Goal: Transaction & Acquisition: Purchase product/service

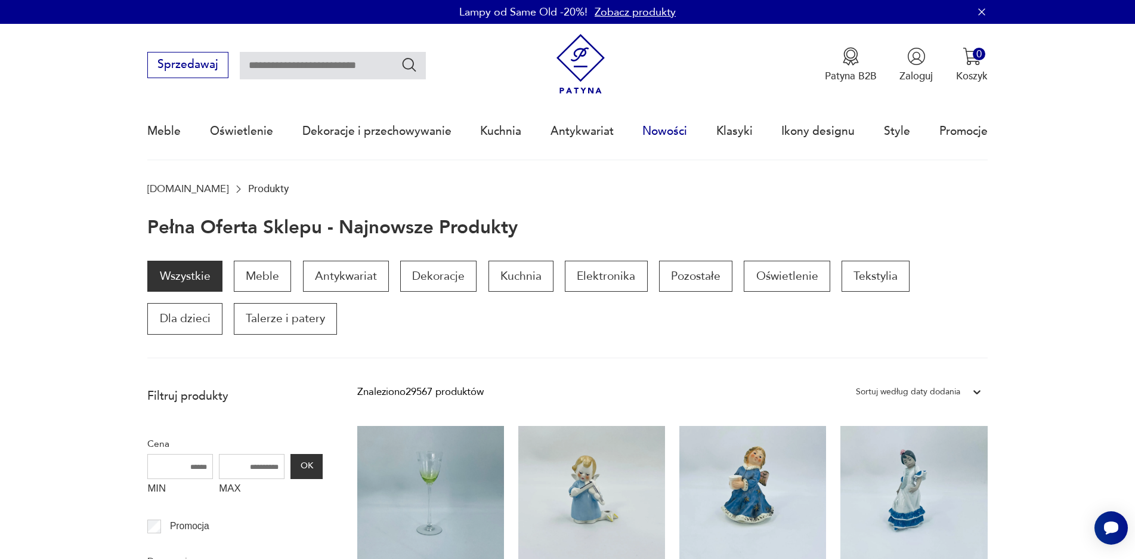
click at [664, 134] on link "Nowości" at bounding box center [665, 131] width 45 height 55
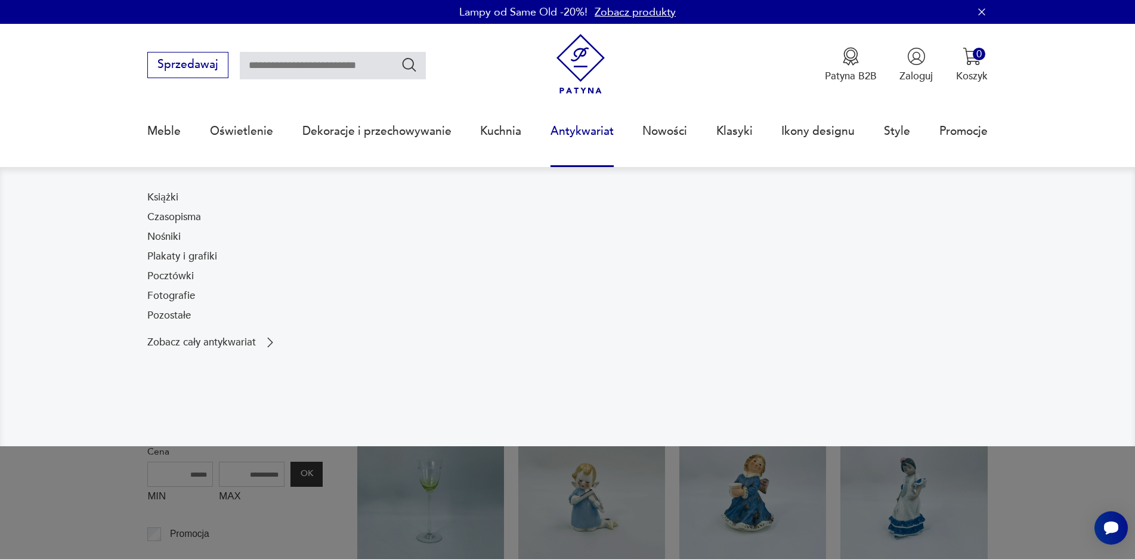
scroll to position [82, 0]
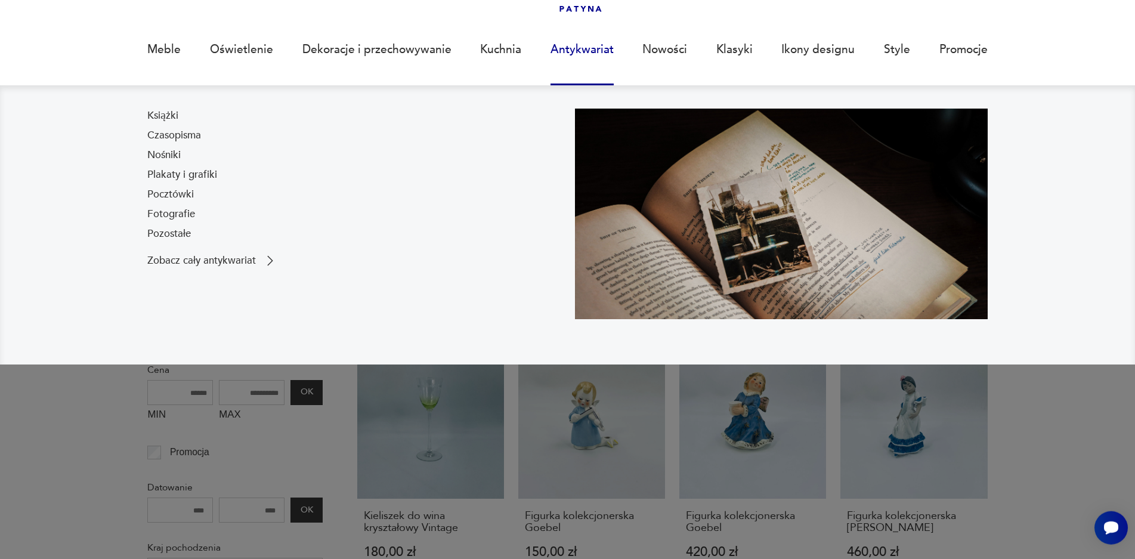
click at [42, 163] on nav "Książki Czasopisma Nośniki Plakaty i grafiki Pocztówki Fotografie Pozostałe Zob…" at bounding box center [567, 224] width 1135 height 279
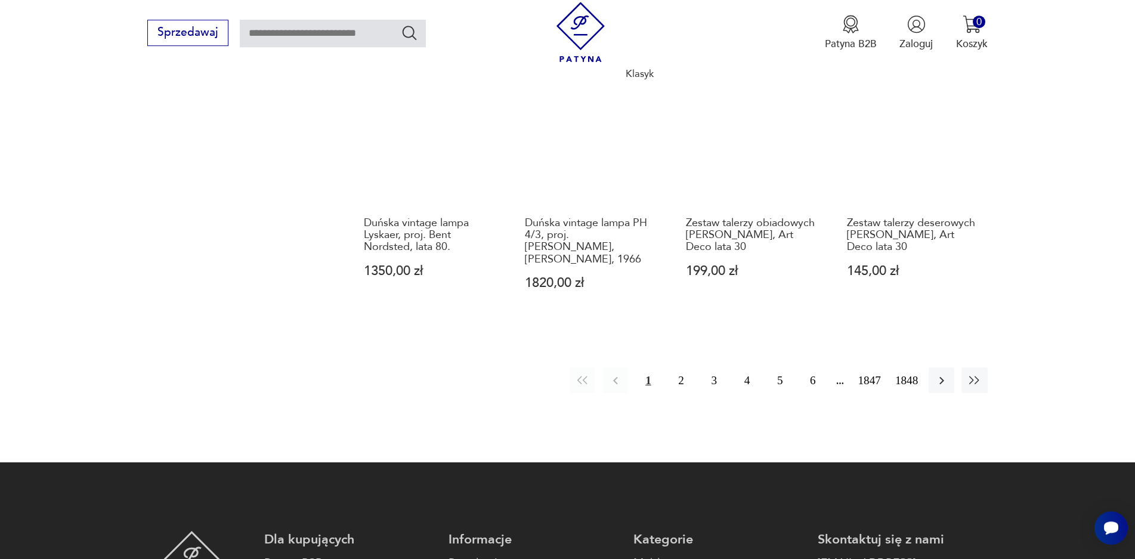
scroll to position [1165, 0]
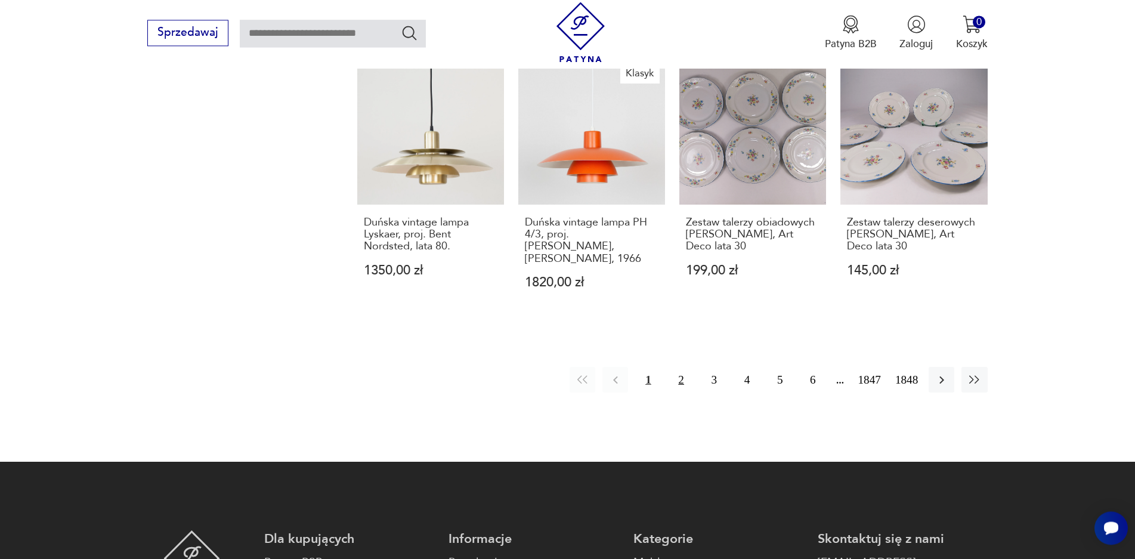
click at [685, 371] on button "2" at bounding box center [682, 380] width 26 height 26
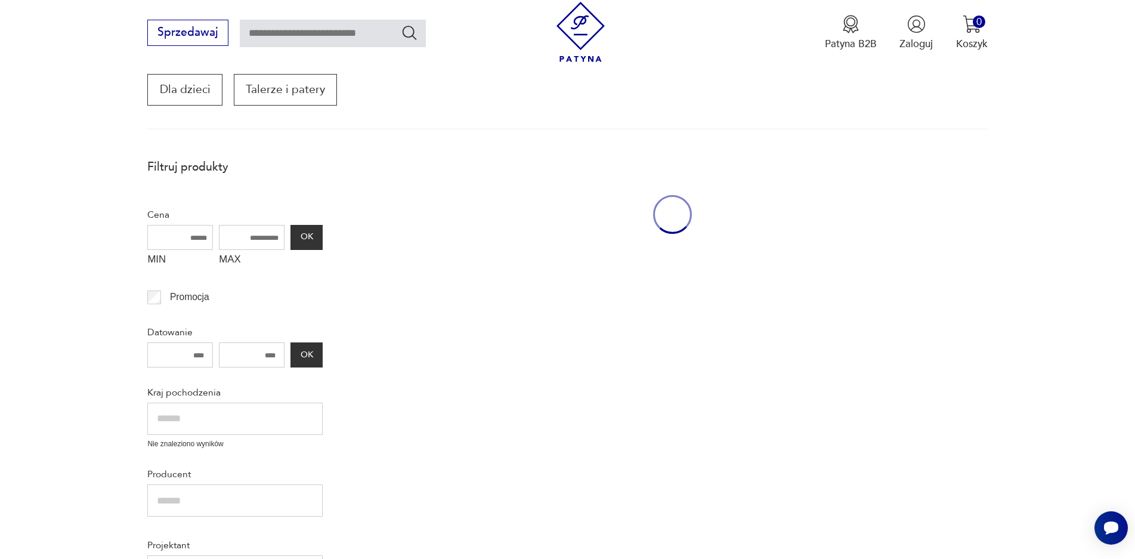
scroll to position [202, 0]
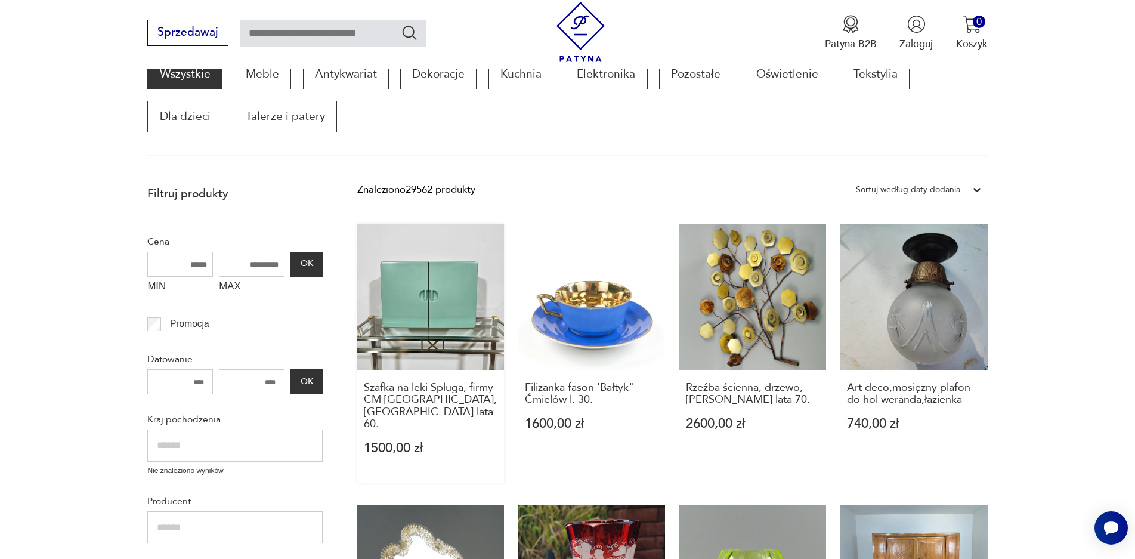
click at [422, 289] on link "Szafka na leki Spluga, firmy CM [GEOGRAPHIC_DATA], [GEOGRAPHIC_DATA] lata 60. 1…" at bounding box center [430, 353] width 147 height 259
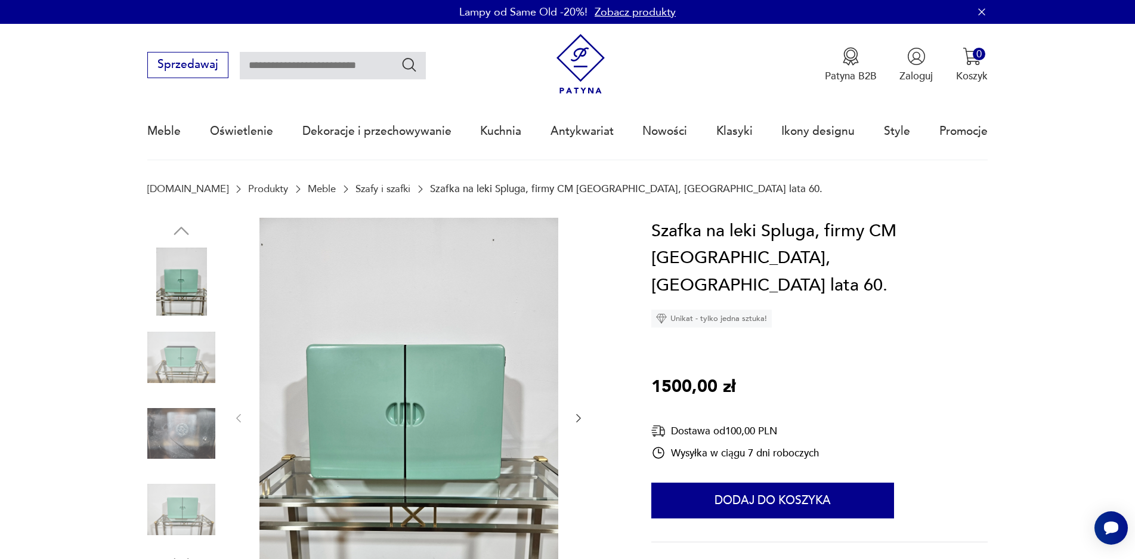
click at [195, 366] on img at bounding box center [181, 357] width 68 height 68
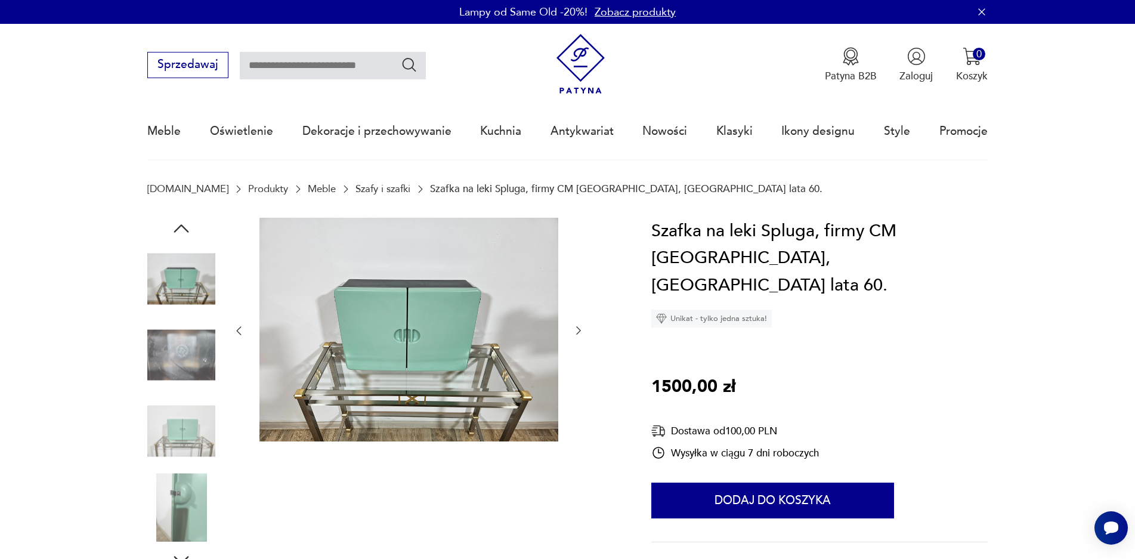
click at [168, 274] on img at bounding box center [181, 279] width 68 height 68
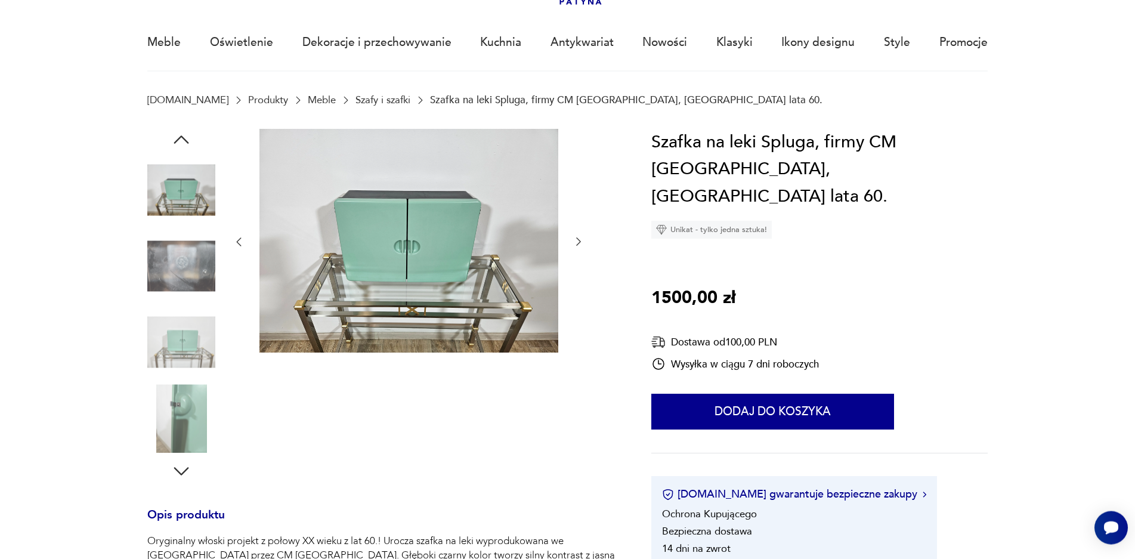
scroll to position [171, 0]
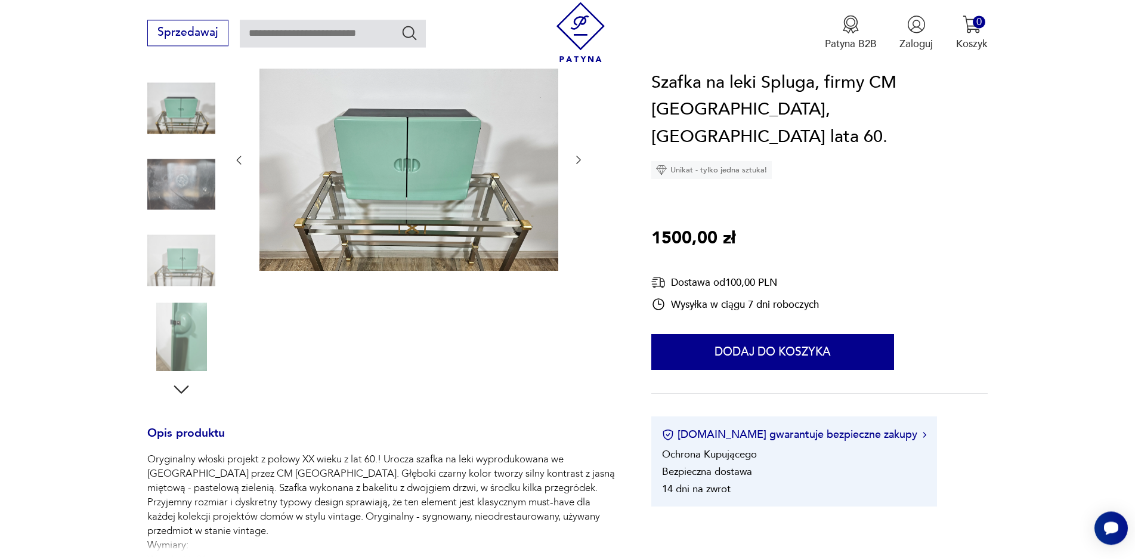
click at [175, 333] on img at bounding box center [181, 337] width 68 height 68
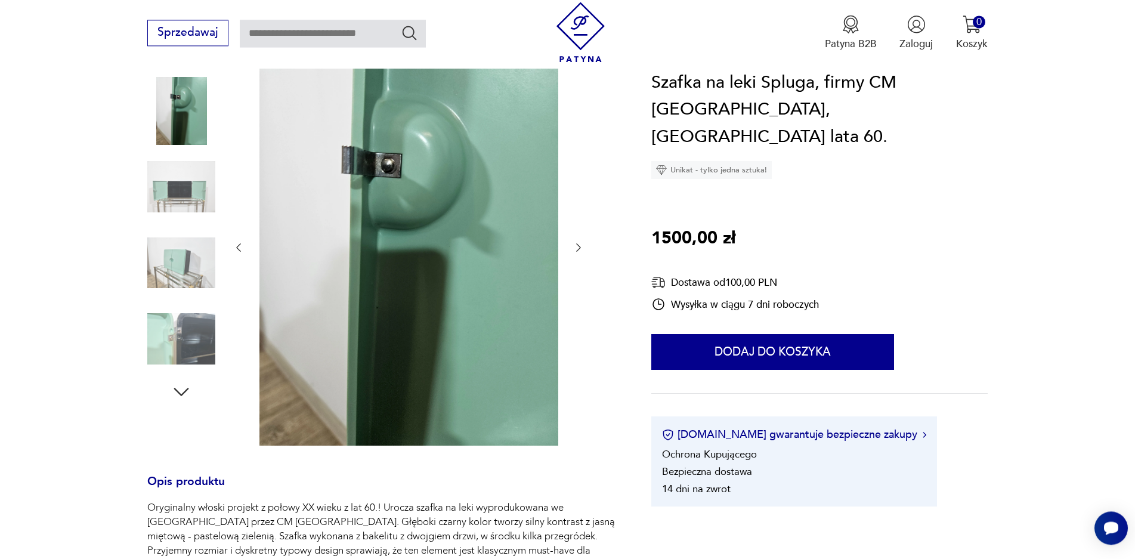
click at [173, 387] on icon "button" at bounding box center [181, 391] width 21 height 21
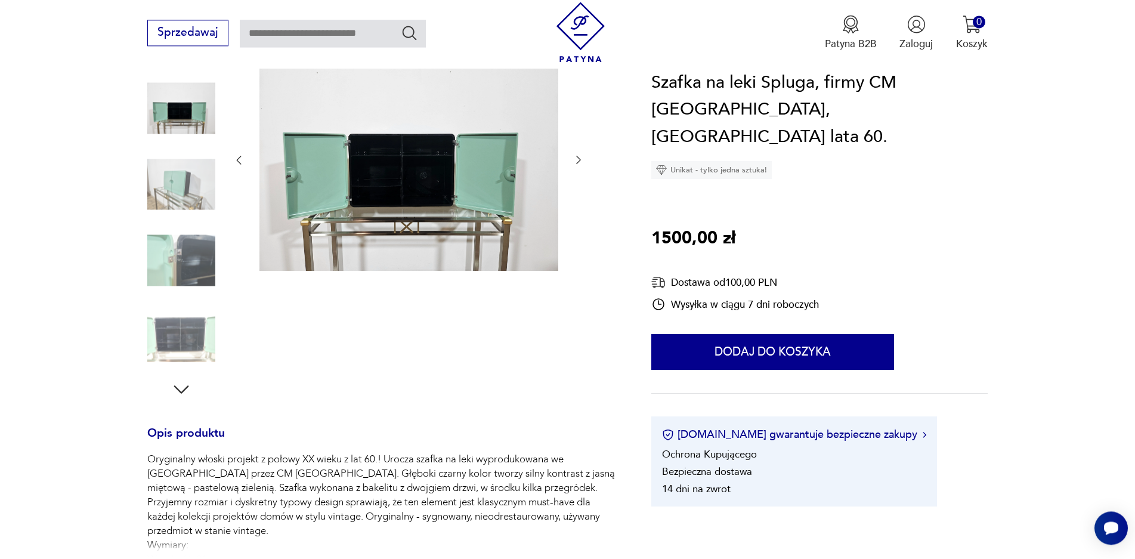
click at [186, 264] on img at bounding box center [181, 261] width 68 height 68
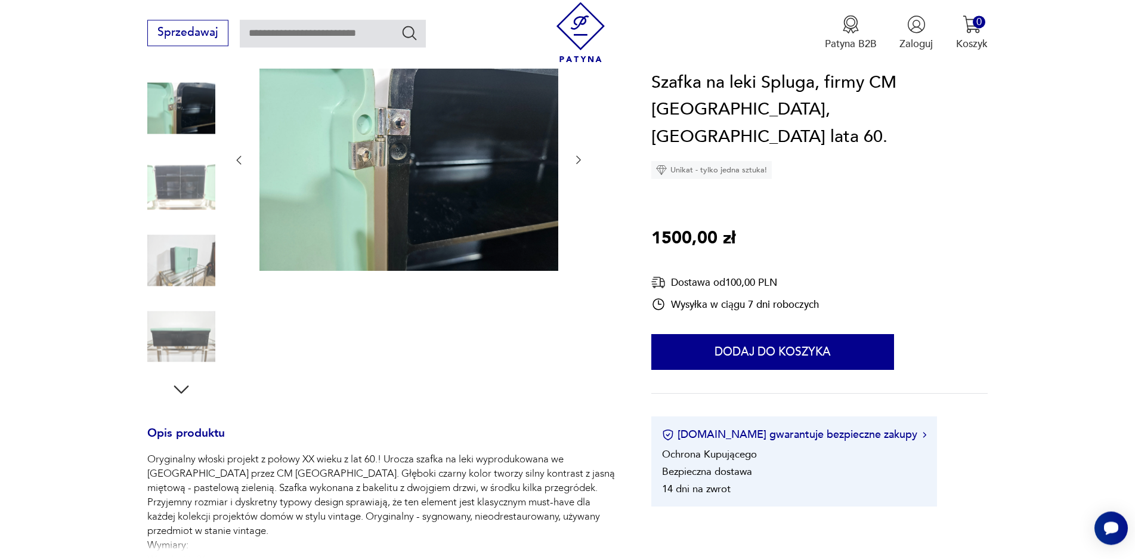
click at [181, 337] on img at bounding box center [181, 337] width 68 height 68
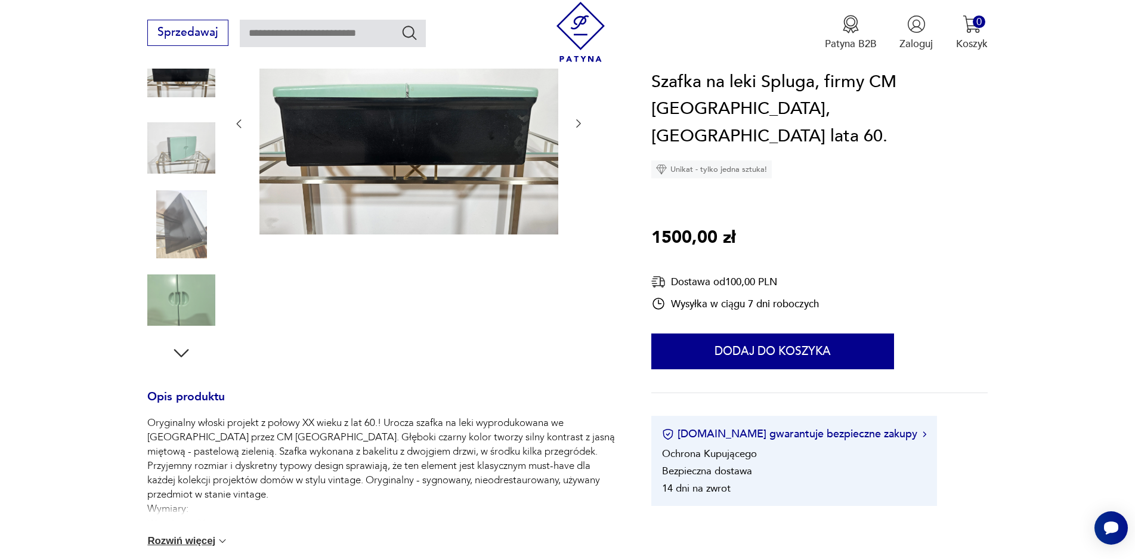
scroll to position [227, 0]
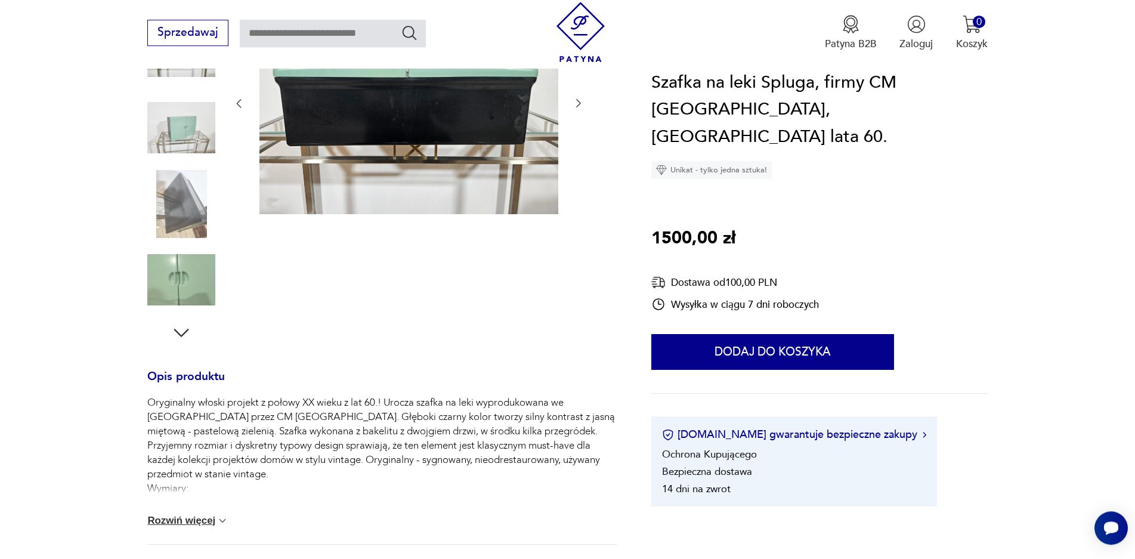
click at [184, 520] on button "Rozwiń więcej" at bounding box center [187, 521] width 81 height 12
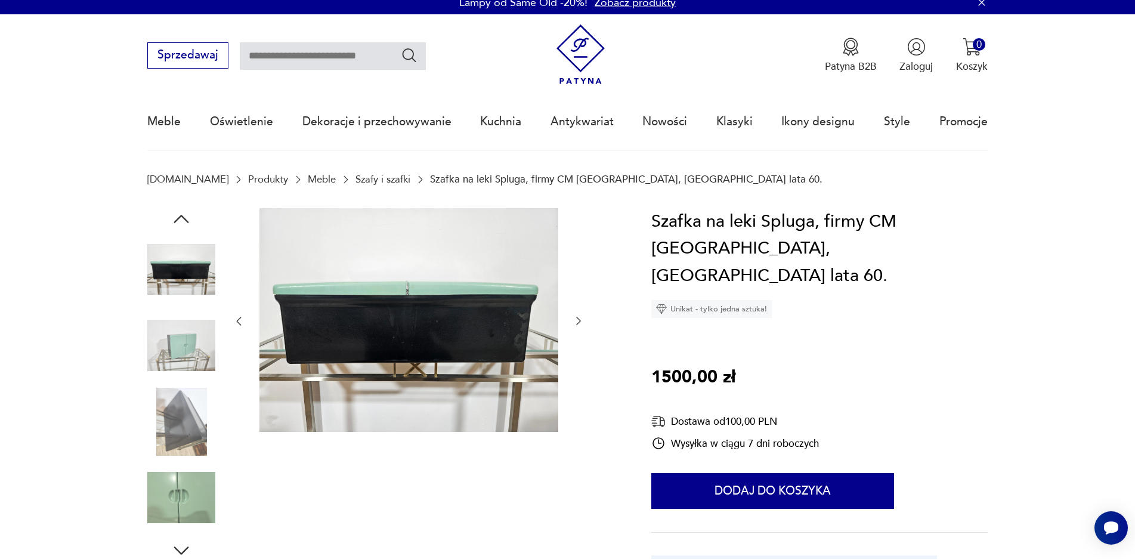
scroll to position [0, 0]
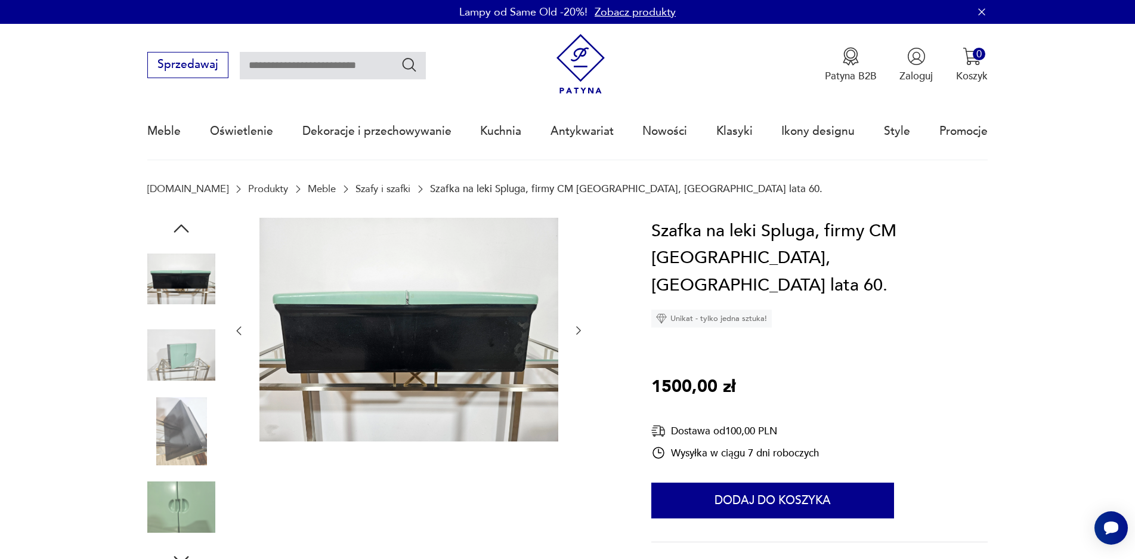
click at [192, 366] on img at bounding box center [181, 355] width 68 height 68
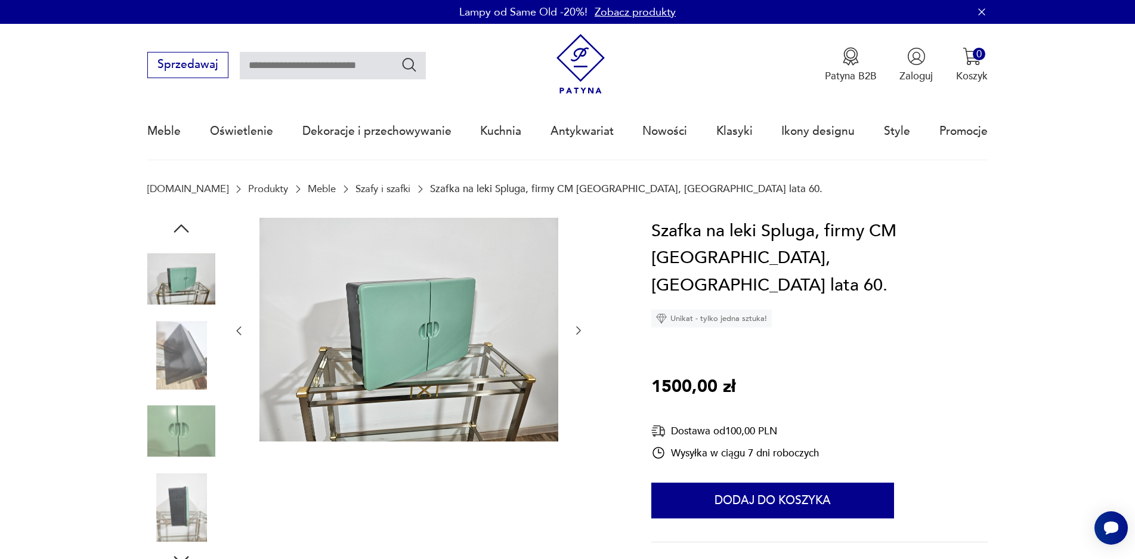
click at [181, 524] on img at bounding box center [181, 507] width 68 height 68
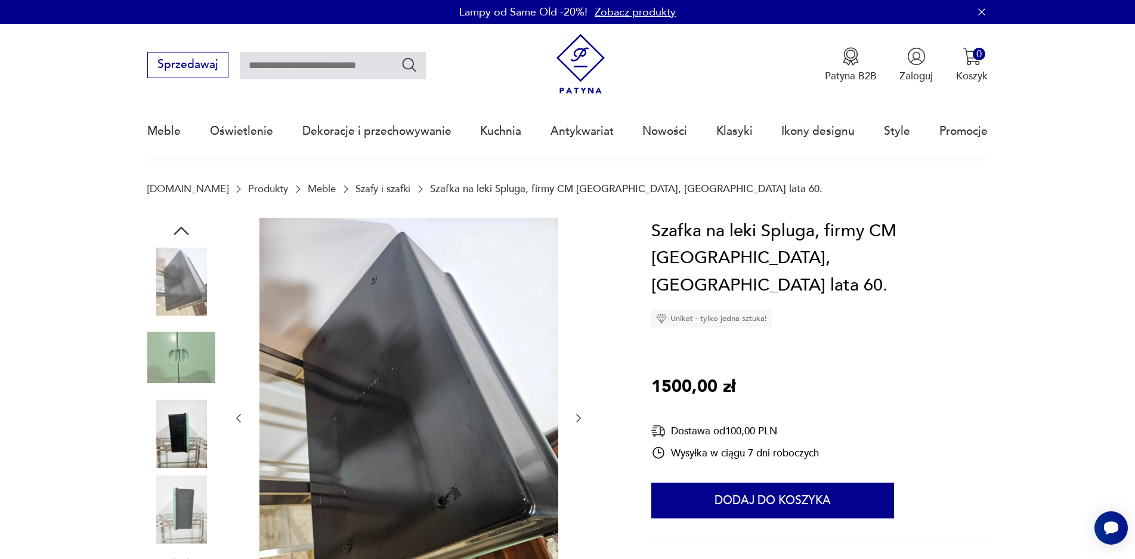
click at [192, 516] on img at bounding box center [181, 510] width 68 height 68
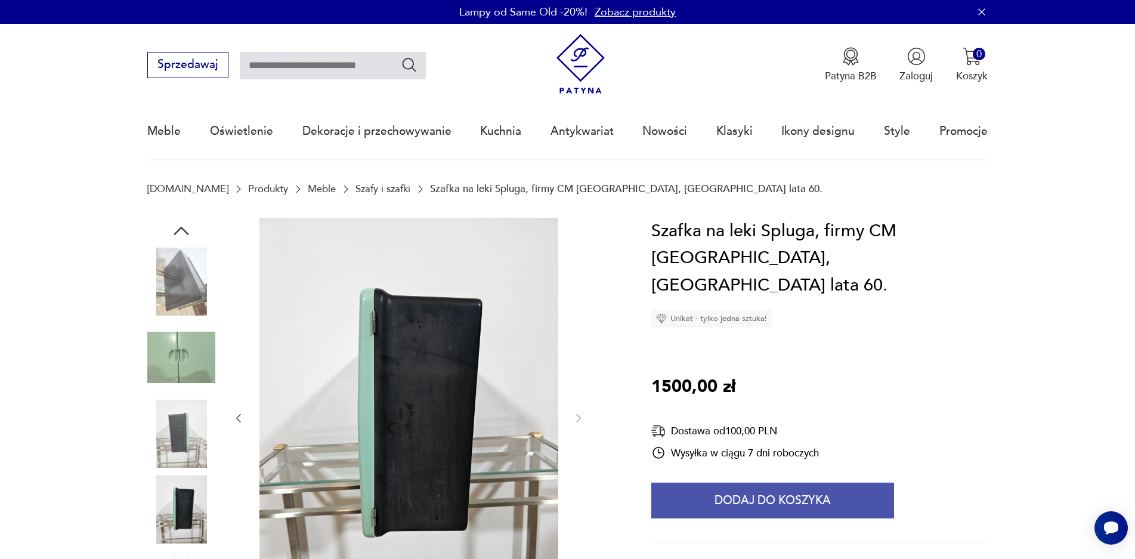
click at [777, 483] on button "Dodaj do koszyka" at bounding box center [773, 501] width 243 height 36
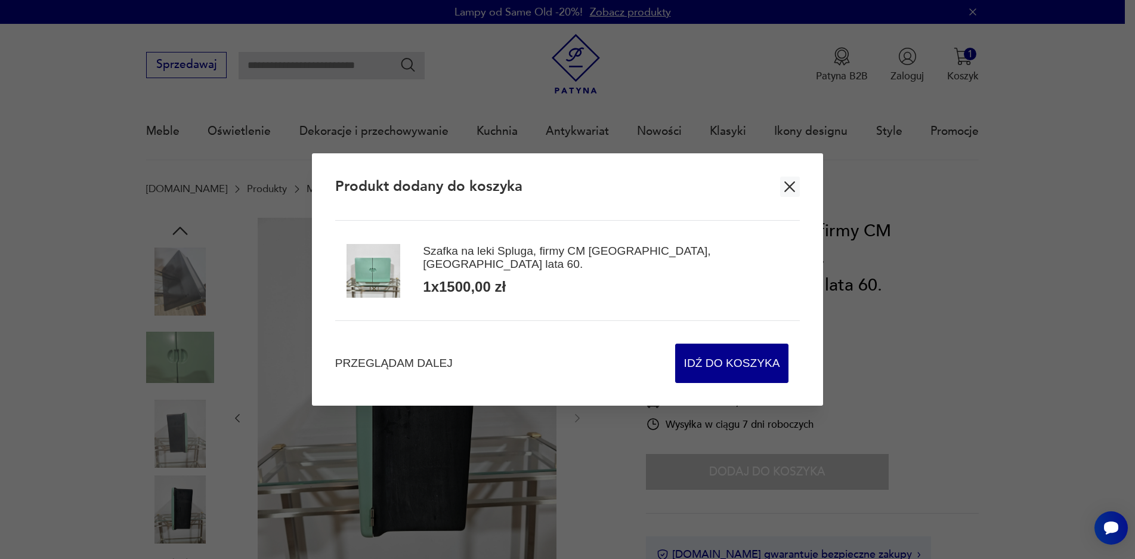
click at [799, 186] on icon "button" at bounding box center [790, 187] width 18 height 18
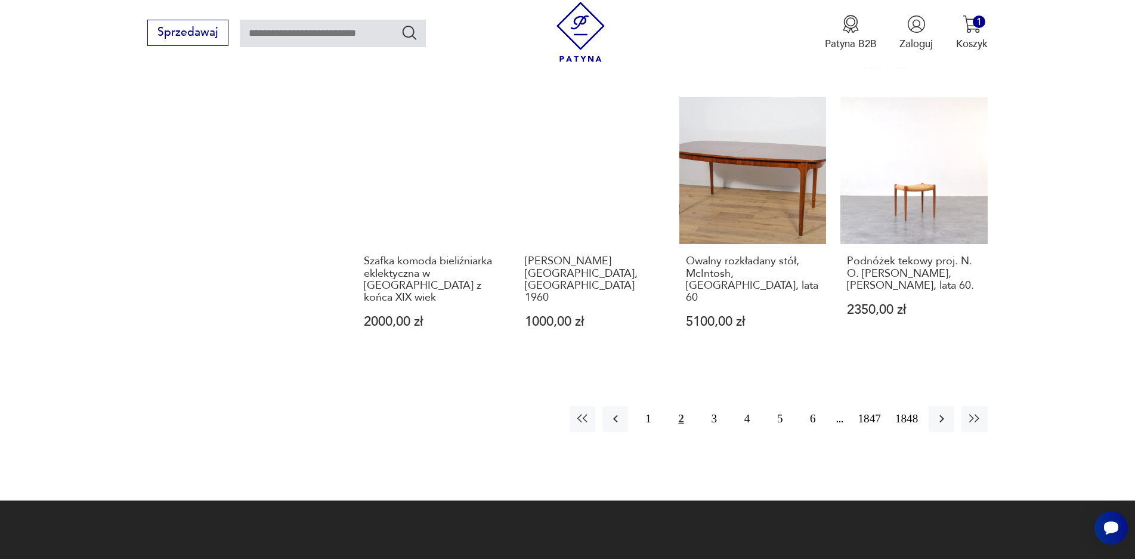
scroll to position [1193, 0]
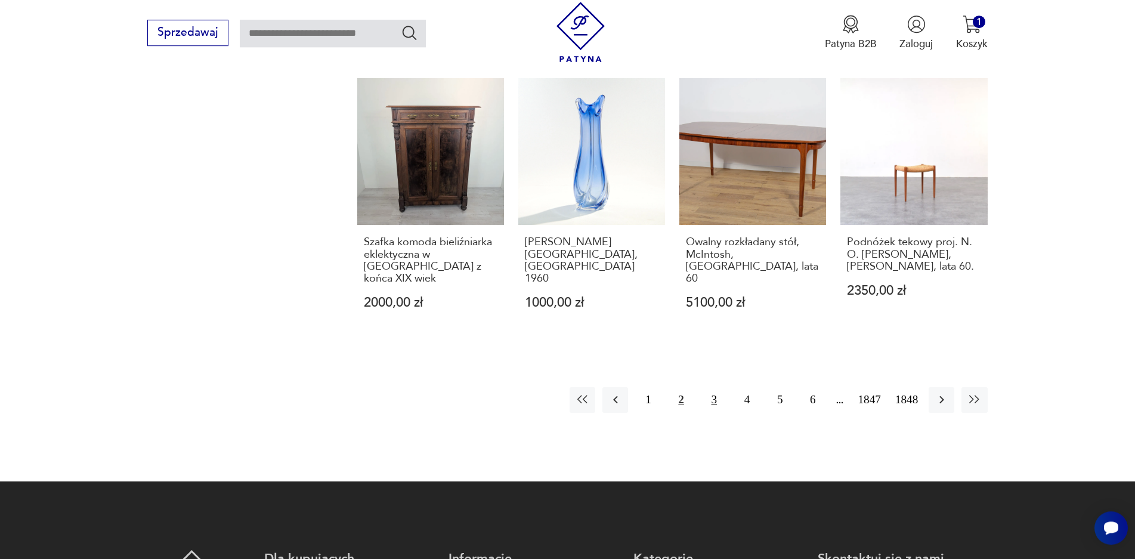
click at [714, 387] on button "3" at bounding box center [715, 400] width 26 height 26
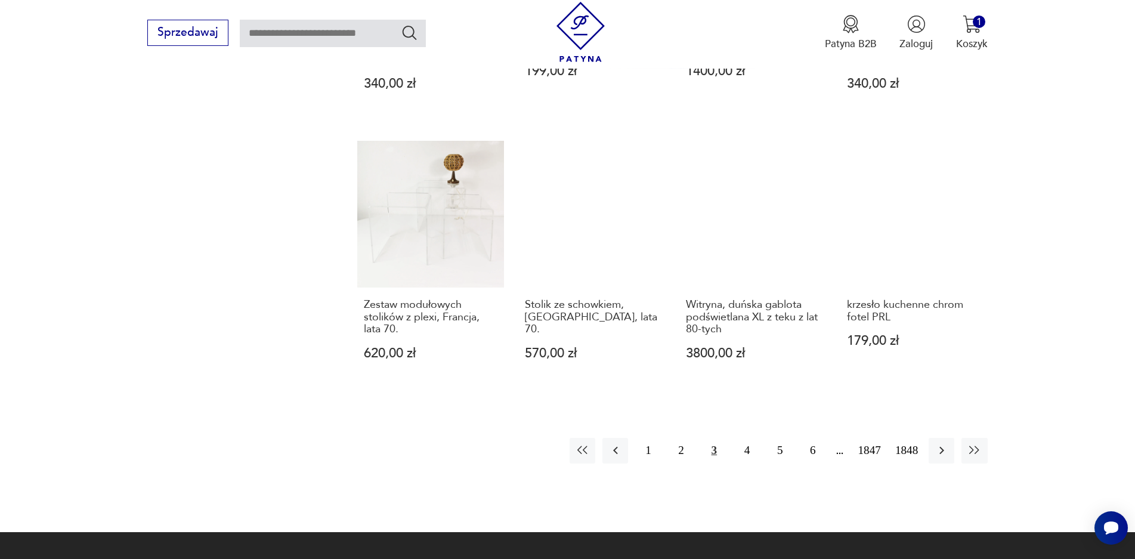
scroll to position [1168, 0]
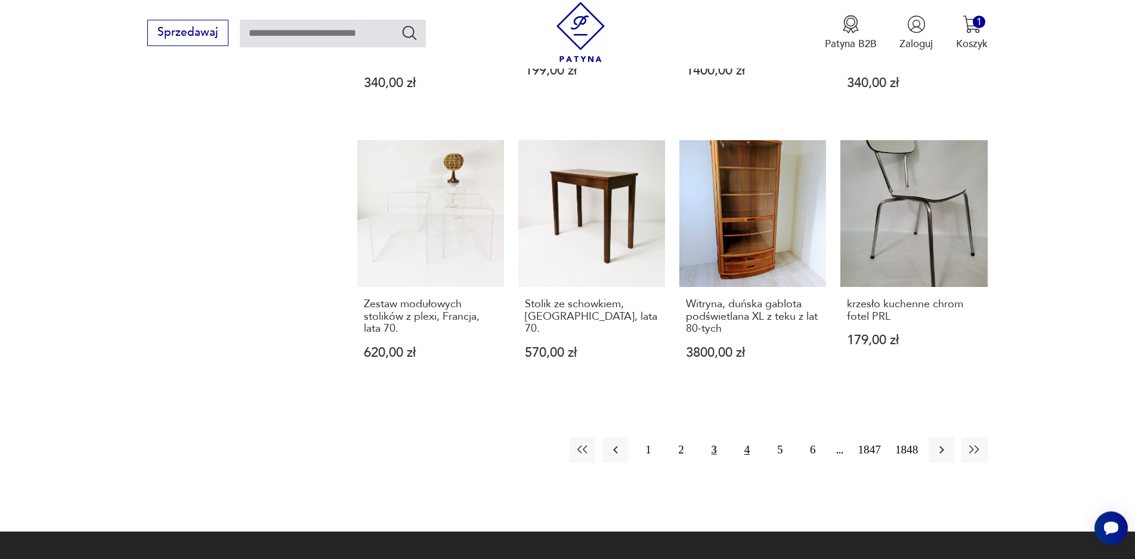
click at [743, 437] on button "4" at bounding box center [747, 450] width 26 height 26
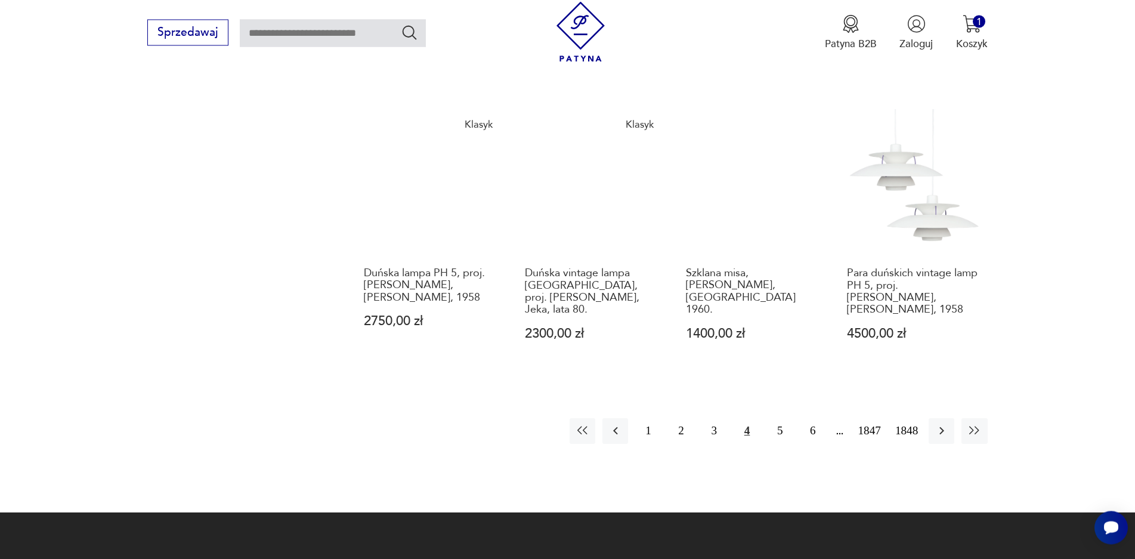
scroll to position [1168, 0]
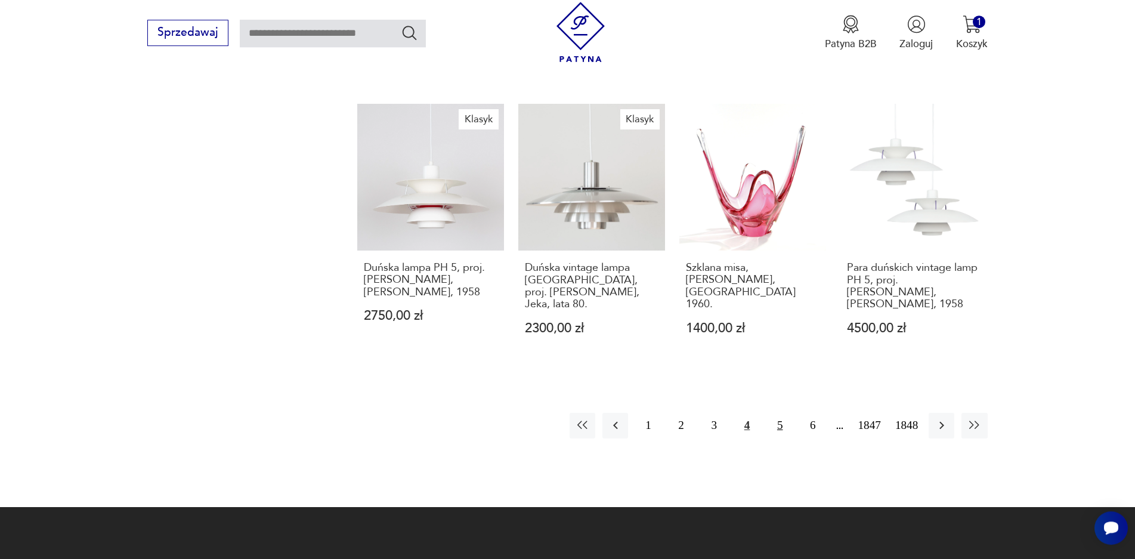
click at [780, 413] on button "5" at bounding box center [780, 426] width 26 height 26
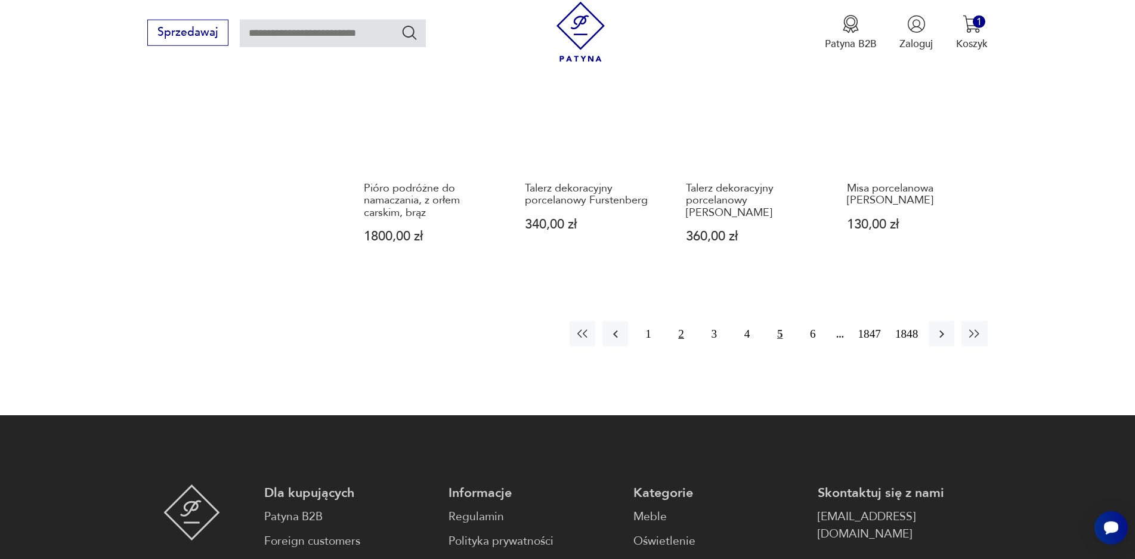
scroll to position [1224, 0]
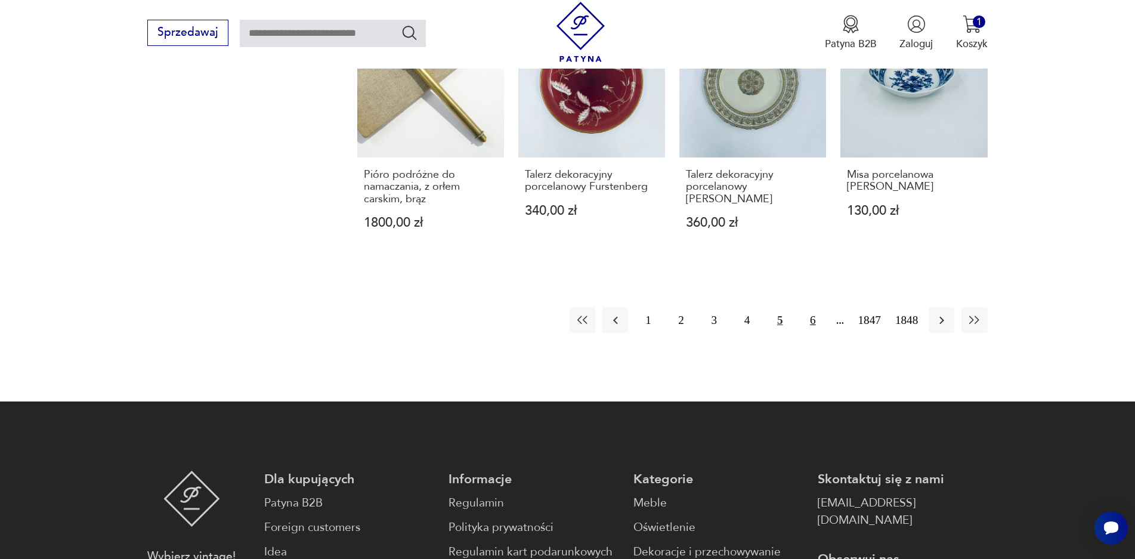
click at [820, 317] on button "6" at bounding box center [813, 320] width 26 height 26
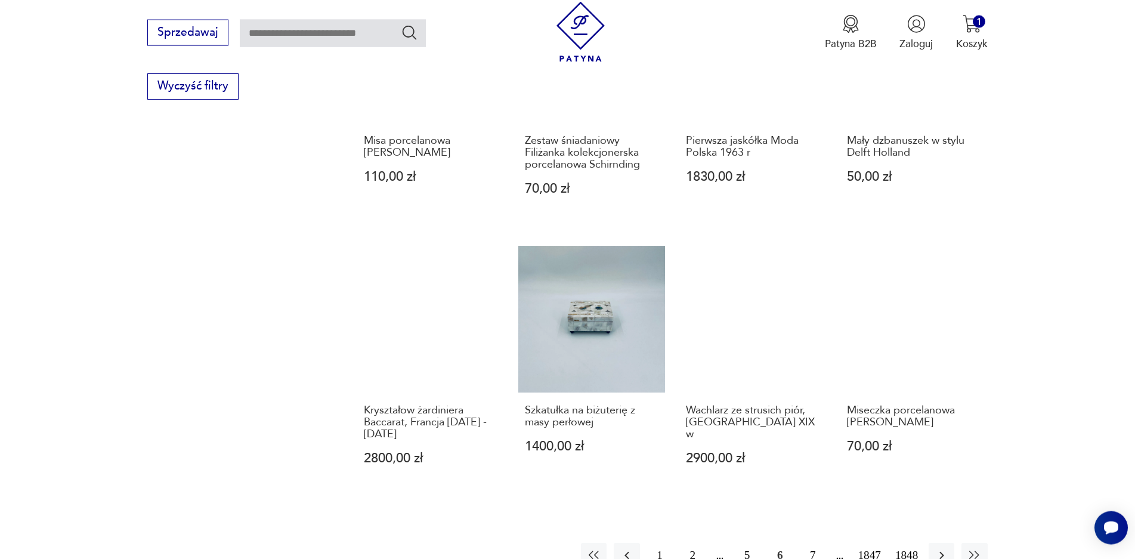
scroll to position [997, 0]
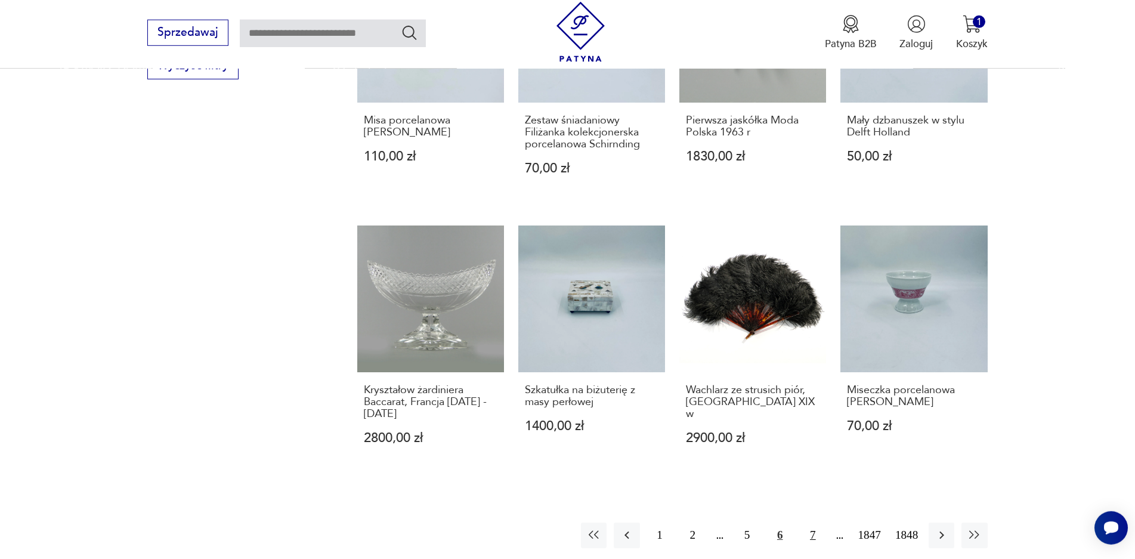
click at [807, 530] on button "7" at bounding box center [813, 536] width 26 height 26
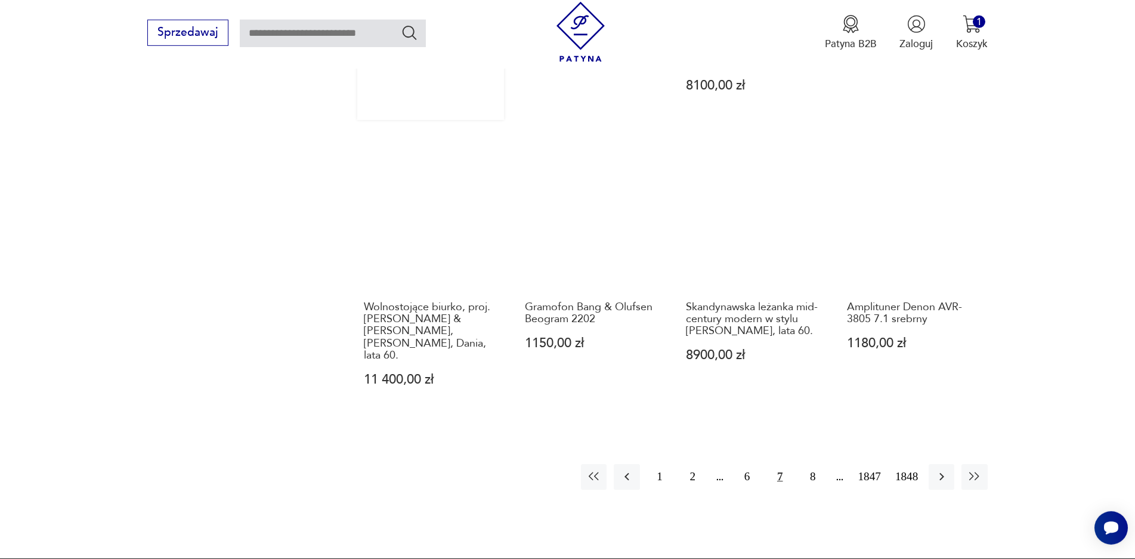
scroll to position [1168, 0]
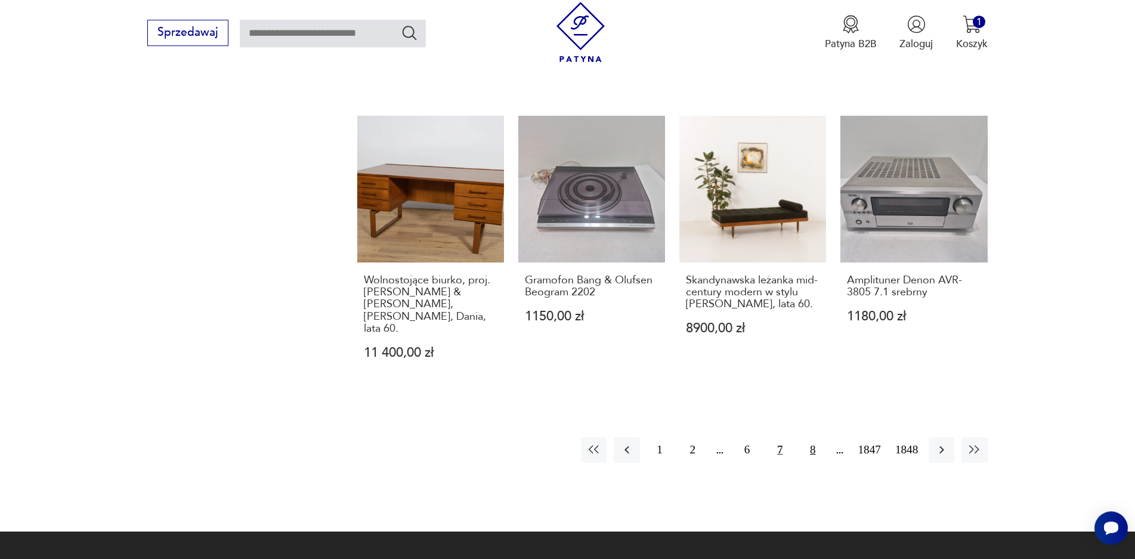
click at [817, 437] on button "8" at bounding box center [813, 450] width 26 height 26
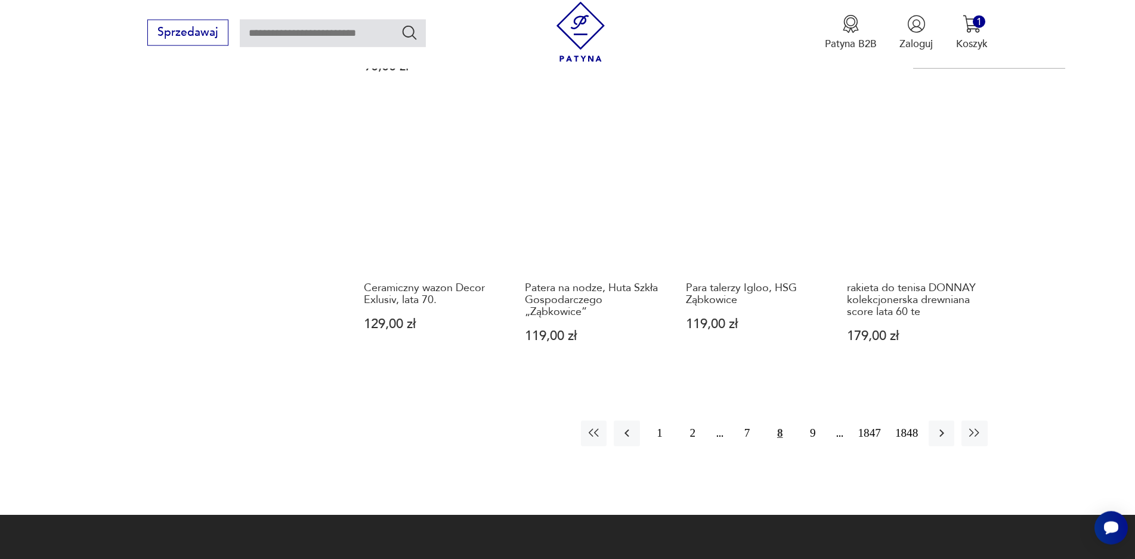
scroll to position [1281, 0]
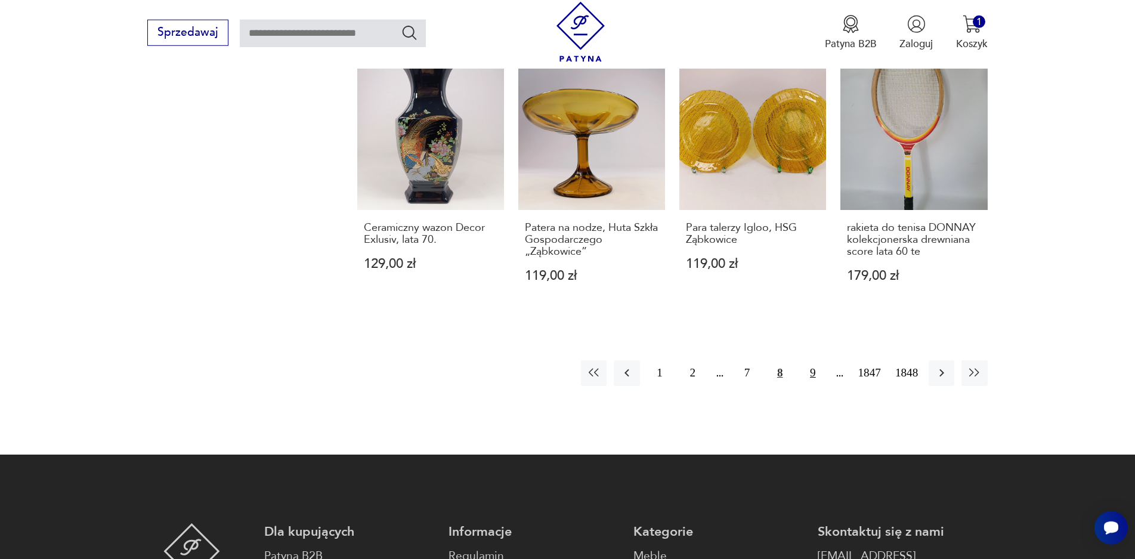
click at [811, 369] on button "9" at bounding box center [813, 373] width 26 height 26
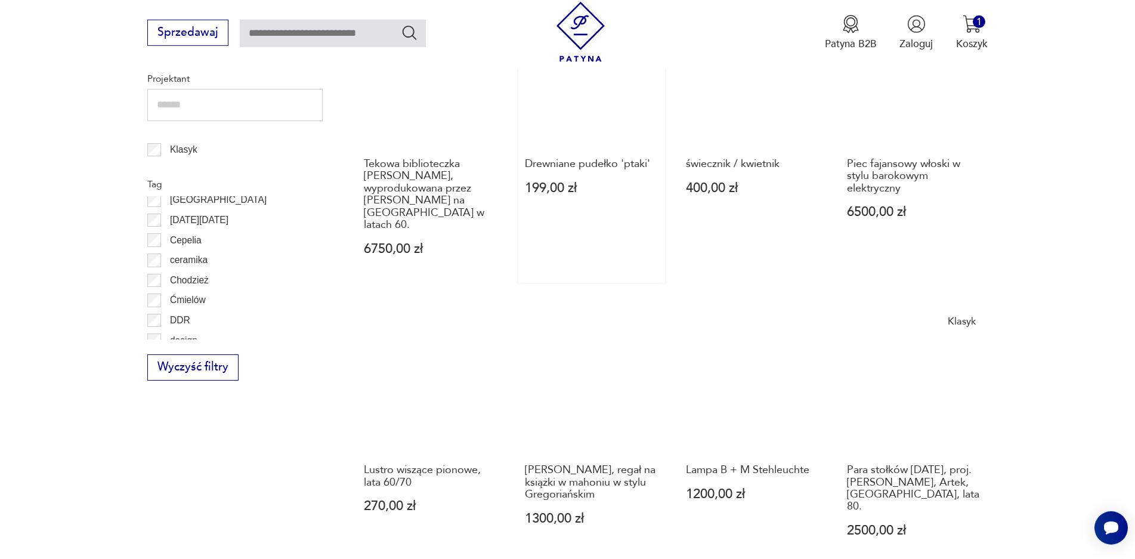
scroll to position [713, 0]
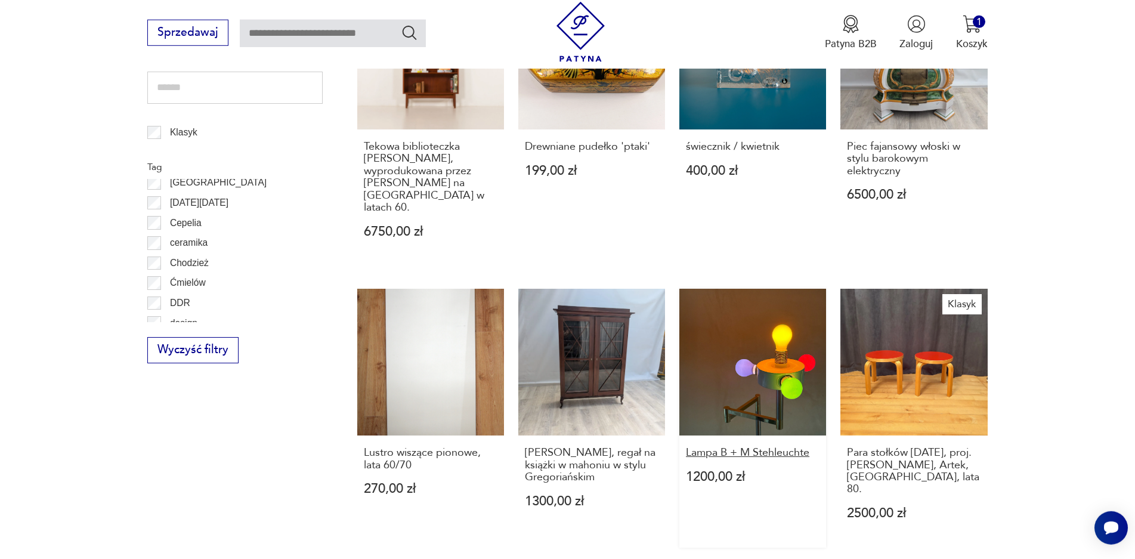
click at [783, 447] on h3 "Lampa B + M Stehleuchte" at bounding box center [753, 453] width 134 height 12
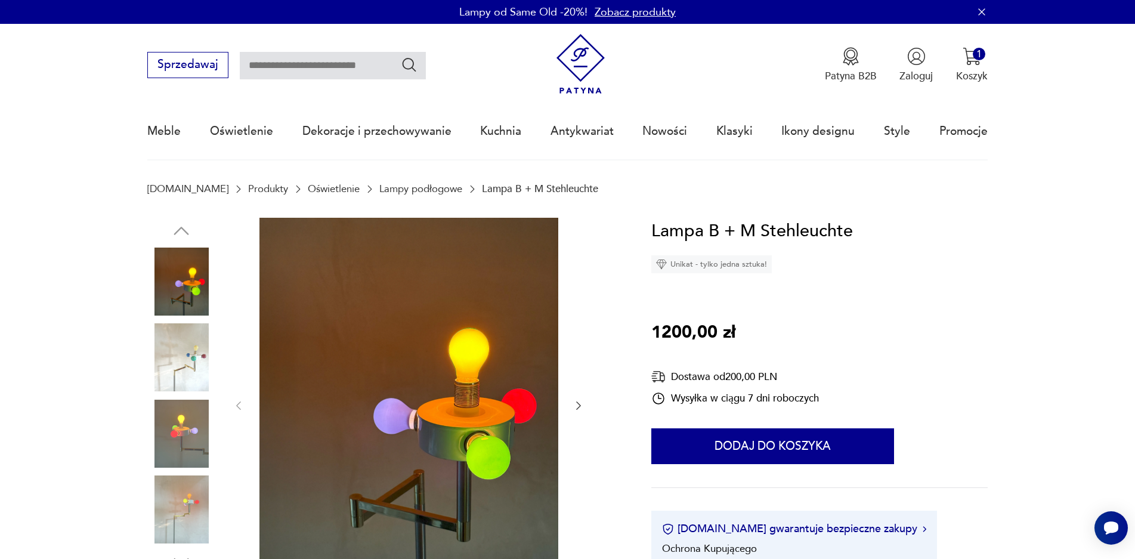
click at [187, 369] on img at bounding box center [181, 357] width 68 height 68
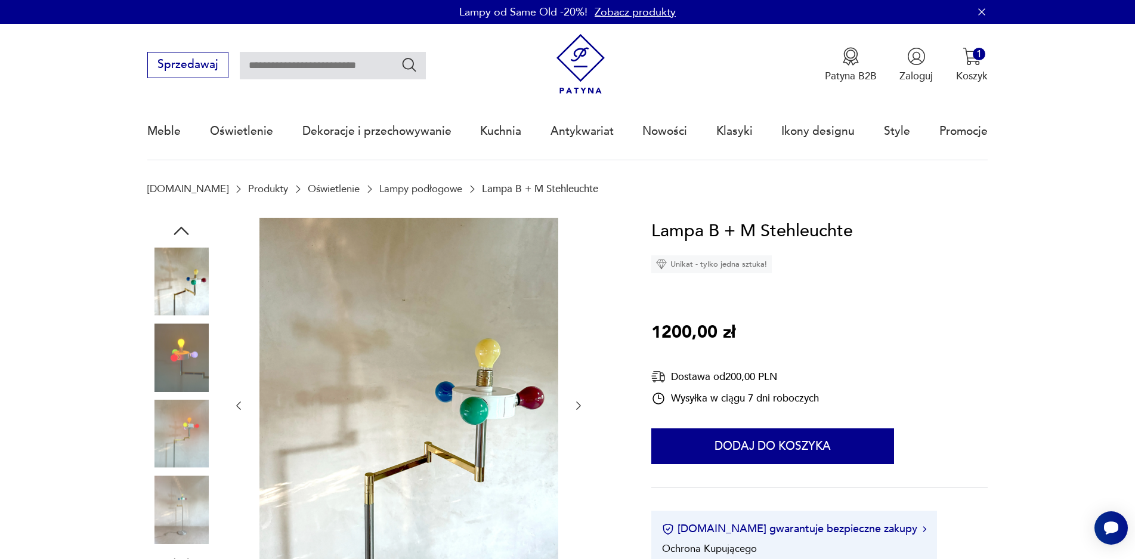
scroll to position [113, 0]
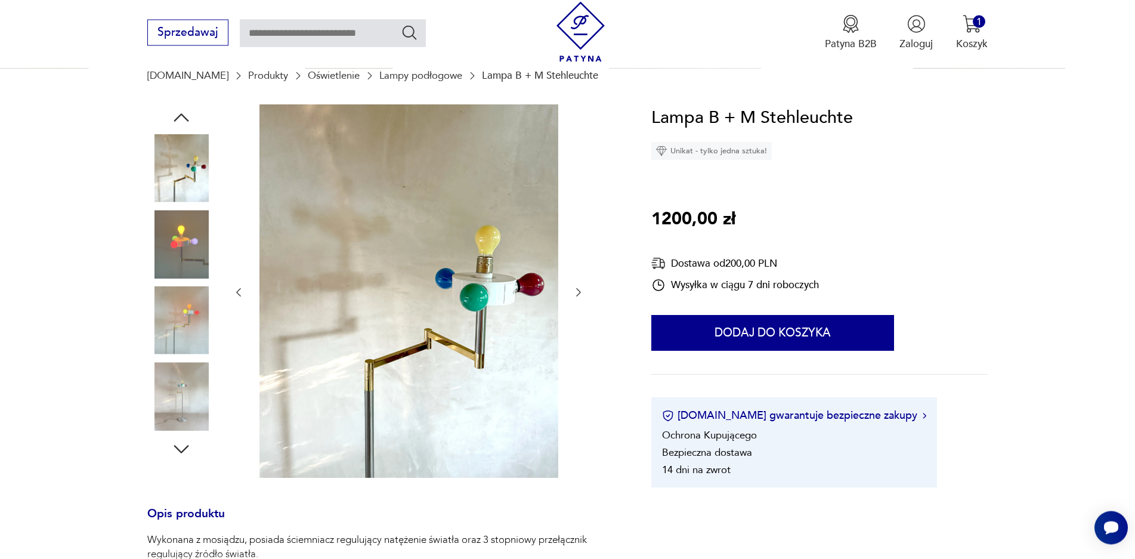
click at [170, 411] on img at bounding box center [181, 396] width 68 height 68
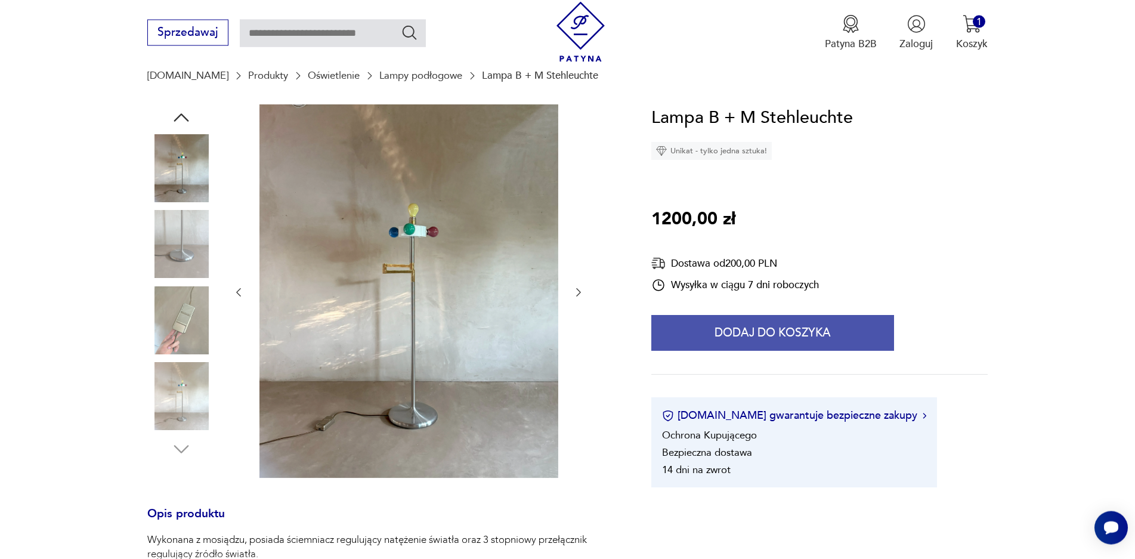
click at [749, 328] on button "Dodaj do koszyka" at bounding box center [773, 333] width 243 height 36
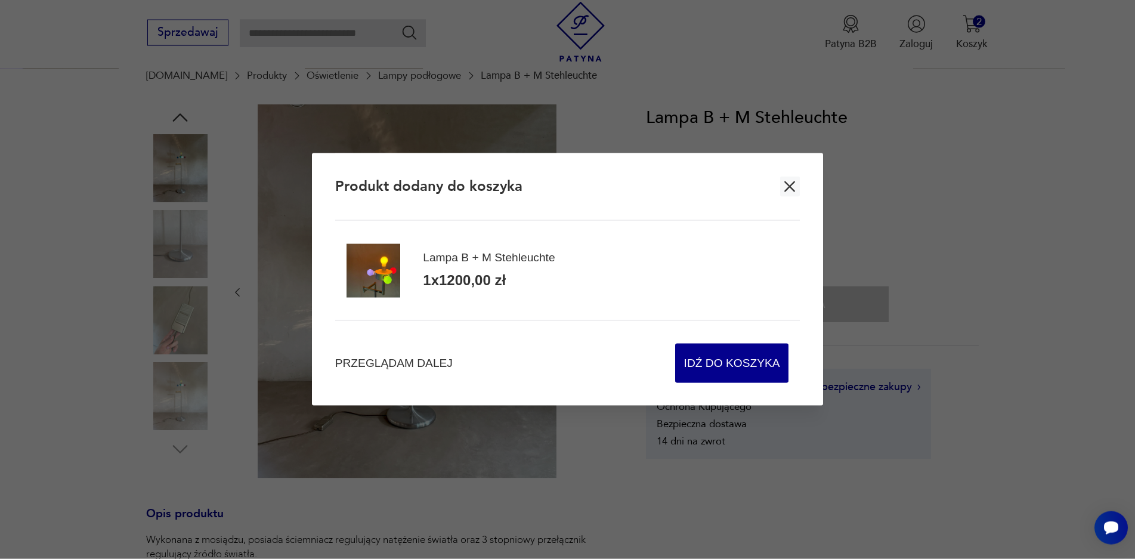
click at [794, 189] on icon "button" at bounding box center [790, 186] width 11 height 11
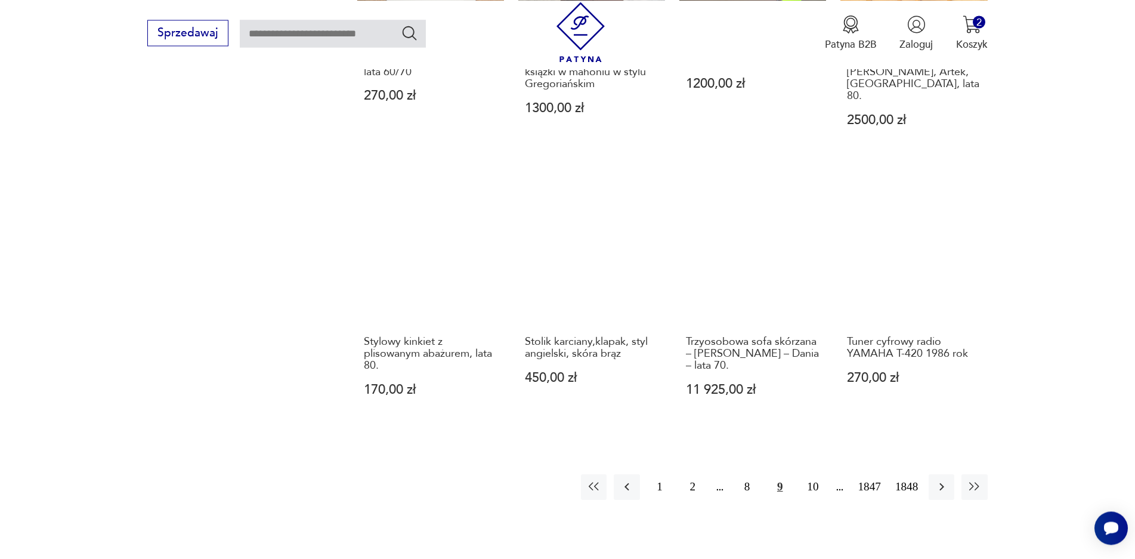
scroll to position [1111, 0]
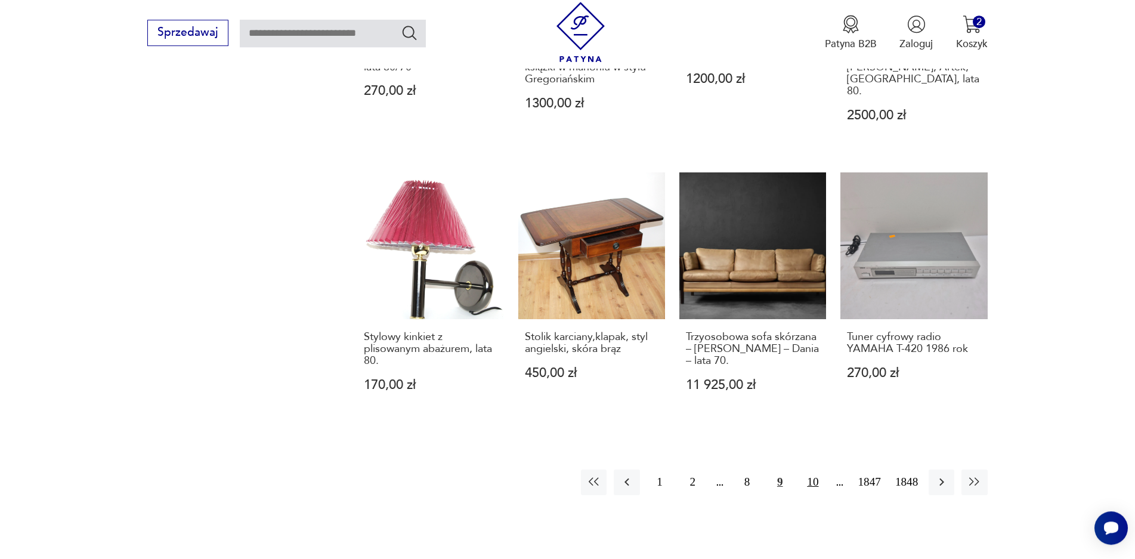
click at [807, 470] on button "10" at bounding box center [813, 483] width 26 height 26
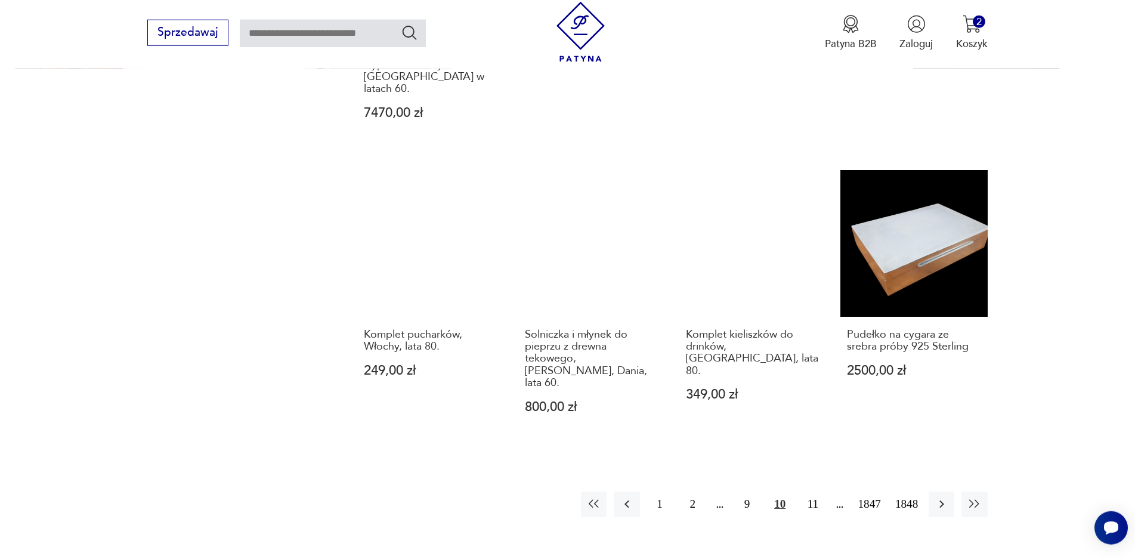
scroll to position [1281, 0]
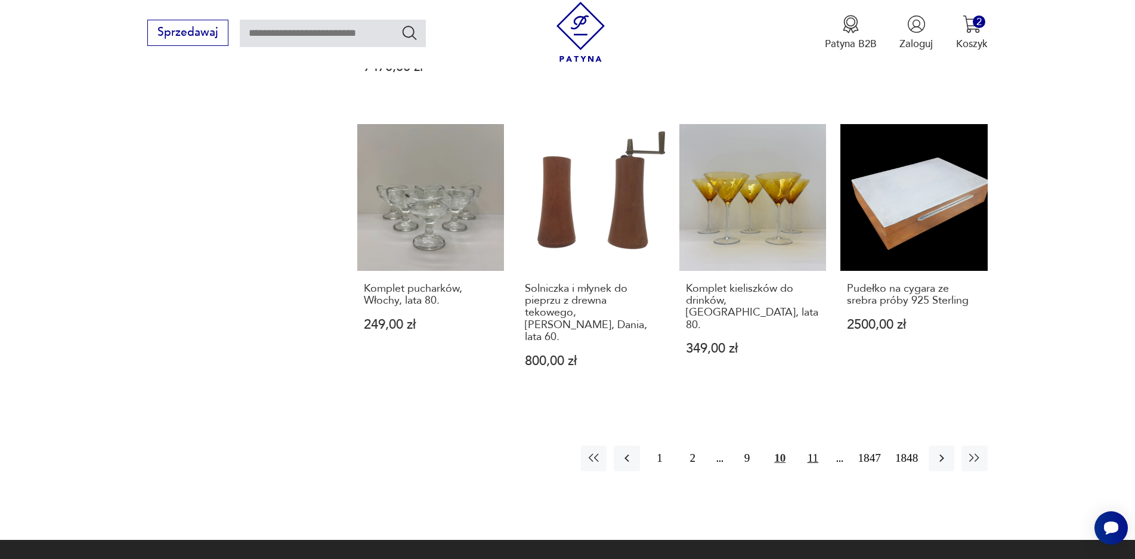
click at [811, 446] on button "11" at bounding box center [813, 459] width 26 height 26
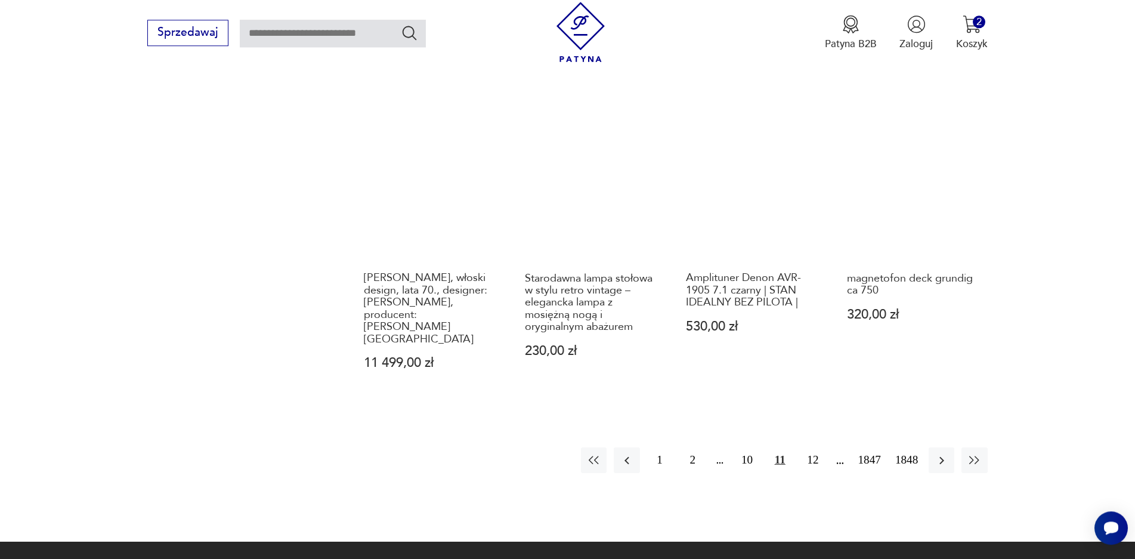
scroll to position [1110, 0]
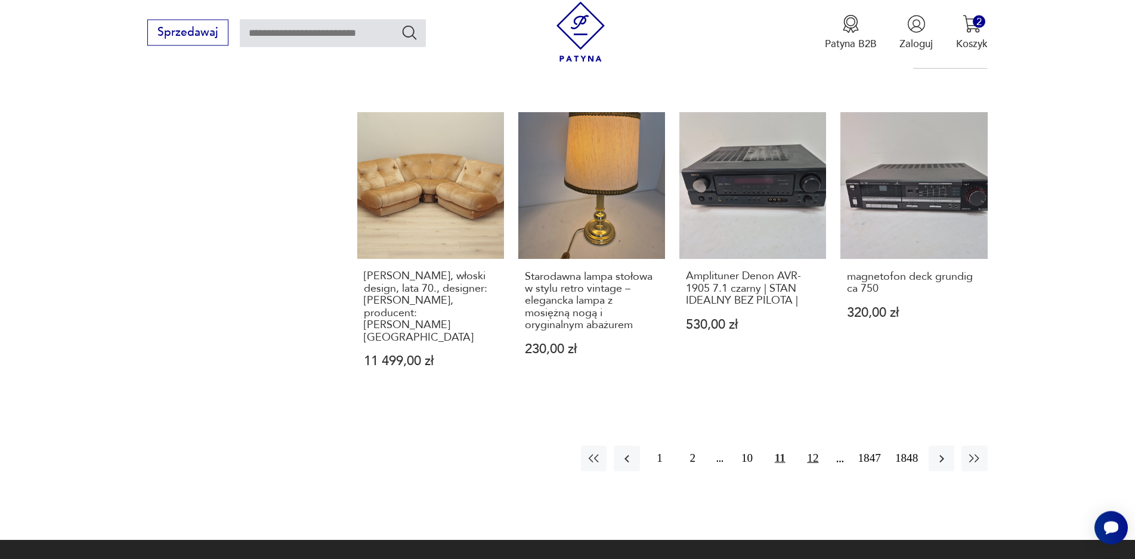
click at [815, 452] on button "12" at bounding box center [813, 459] width 26 height 26
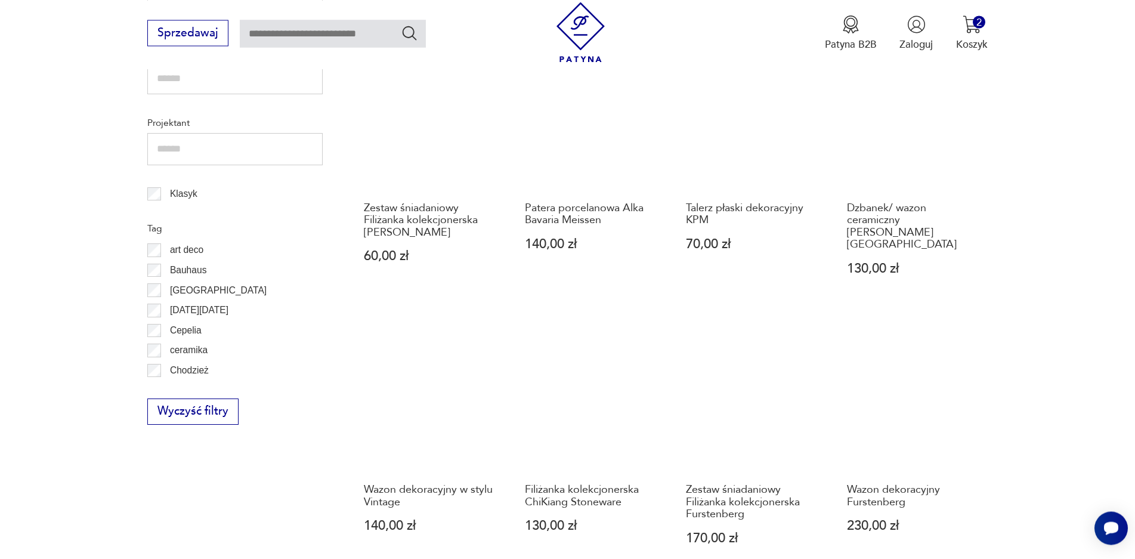
scroll to position [656, 0]
